Goal: Task Accomplishment & Management: Manage account settings

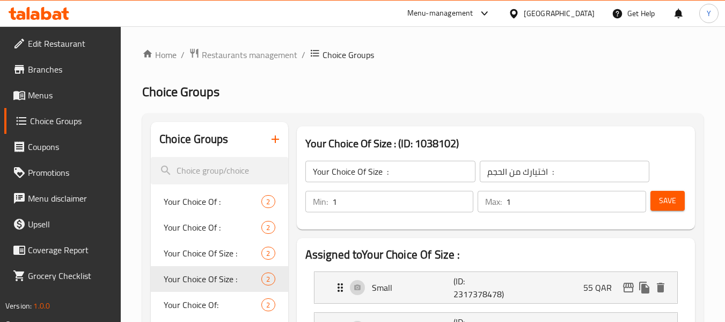
scroll to position [58, 0]
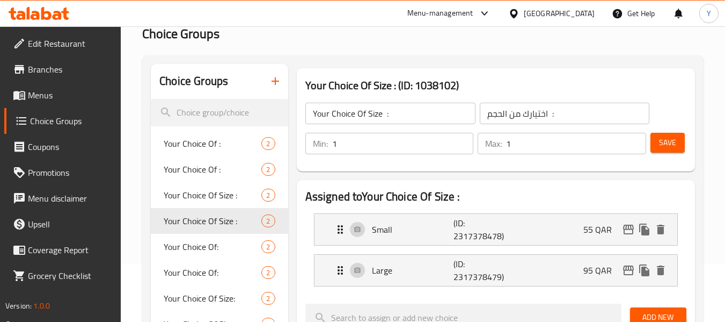
click at [579, 12] on div "[GEOGRAPHIC_DATA]" at bounding box center [559, 14] width 71 height 12
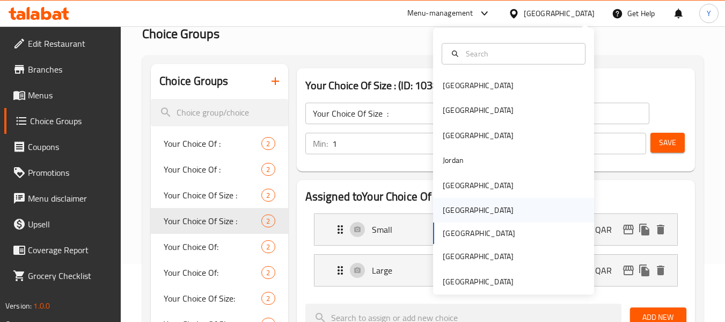
click at [455, 209] on div "[GEOGRAPHIC_DATA]" at bounding box center [478, 210] width 88 height 25
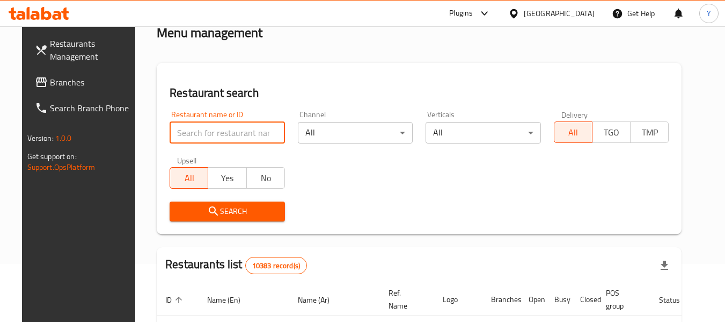
click at [217, 134] on input "search" at bounding box center [227, 132] width 115 height 21
paste input "[GEOGRAPHIC_DATA]"
type input "[GEOGRAPHIC_DATA]"
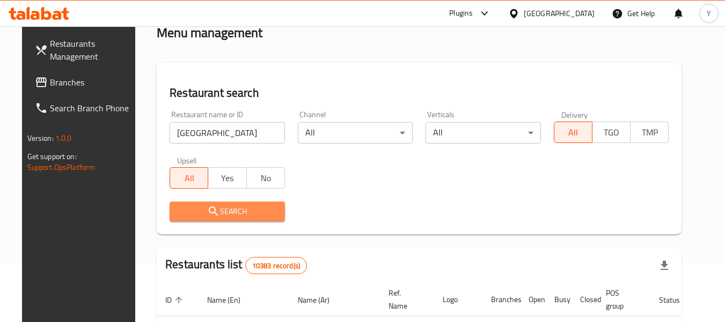
click at [207, 205] on icon "submit" at bounding box center [213, 211] width 13 height 13
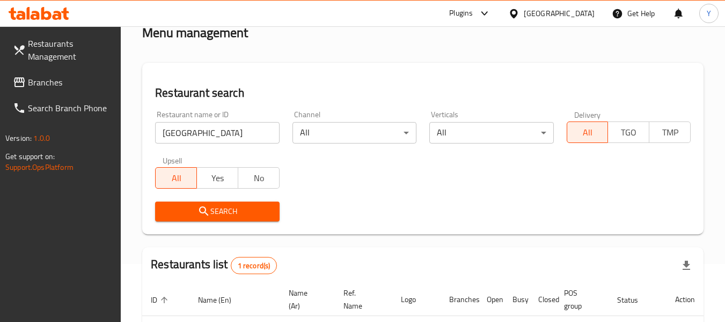
scroll to position [157, 0]
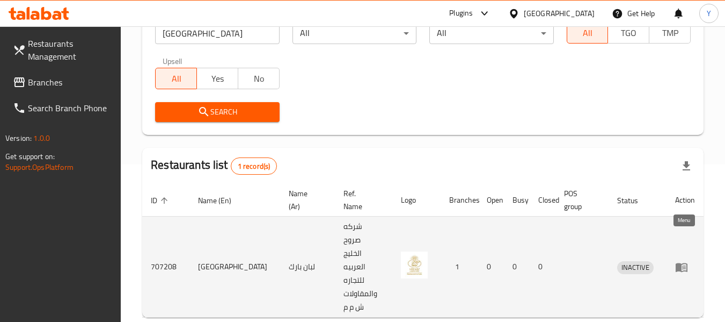
click at [680, 263] on icon "enhanced table" at bounding box center [682, 267] width 12 height 9
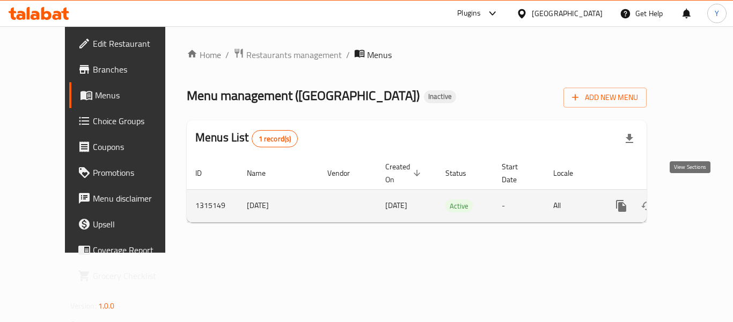
click at [694, 201] on icon "enhanced table" at bounding box center [699, 206] width 10 height 10
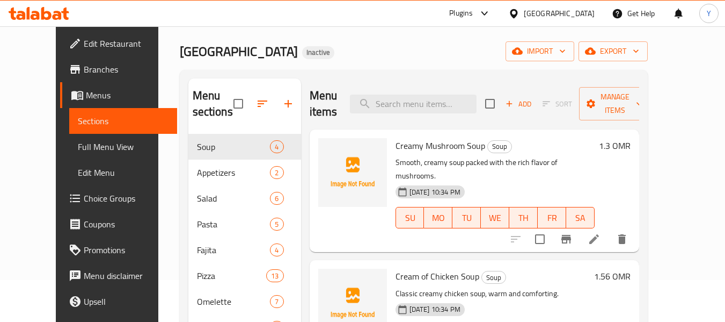
scroll to position [18, 0]
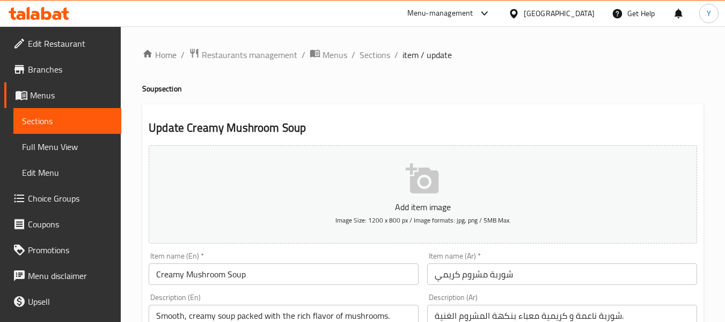
click at [49, 145] on span "Full Menu View" at bounding box center [67, 146] width 91 height 13
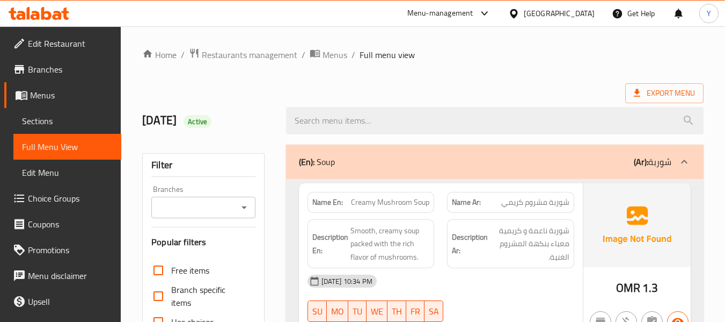
drag, startPoint x: 49, startPoint y: 145, endPoint x: 569, endPoint y: 222, distance: 525.8
click at [569, 222] on div "Description Ar: شوربة ناعمة و كريمية معباء بنكهة المشروم الغنية." at bounding box center [510, 243] width 127 height 49
click at [492, 238] on span "شوربة ناعمة و كريمية معباء بنكهة المشروم الغنية." at bounding box center [529, 244] width 79 height 40
click at [333, 202] on strong "Name En:" at bounding box center [327, 201] width 31 height 11
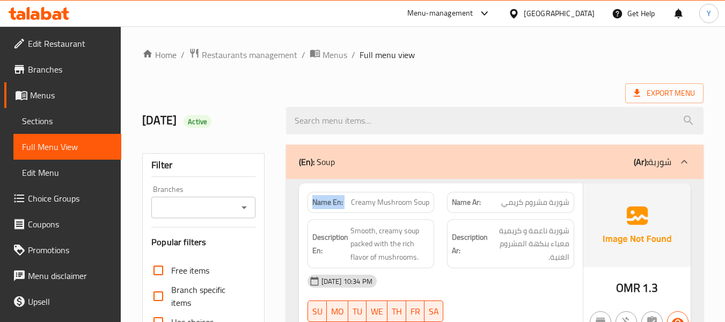
click at [333, 202] on strong "Name En:" at bounding box center [327, 201] width 31 height 11
copy strong "Name En:"
